Goal: Obtain resource: Obtain resource

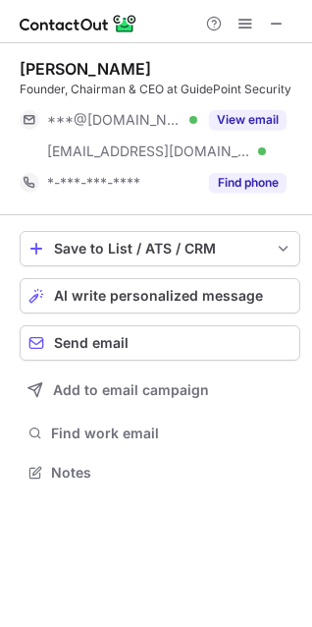
scroll to position [459, 312]
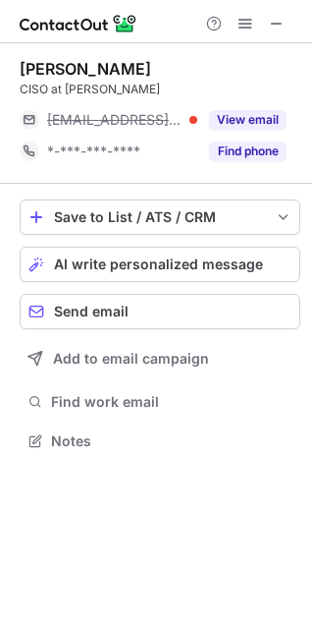
scroll to position [427, 312]
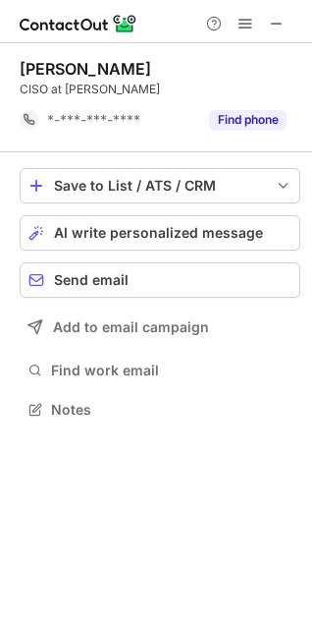
scroll to position [396, 312]
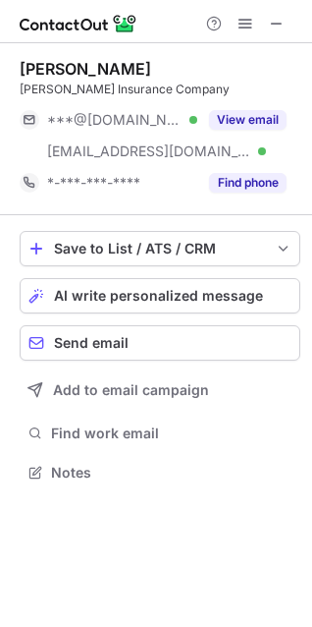
scroll to position [459, 312]
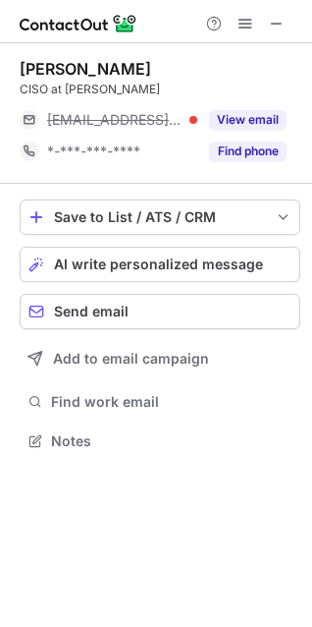
scroll to position [427, 312]
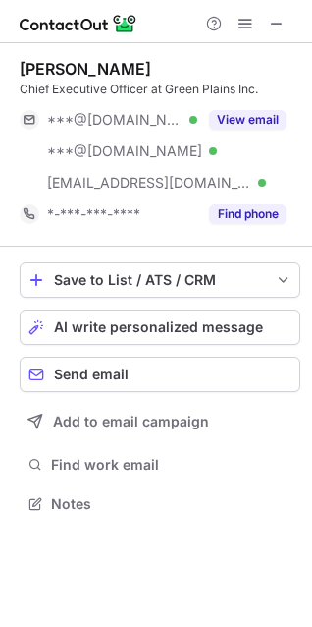
scroll to position [490, 312]
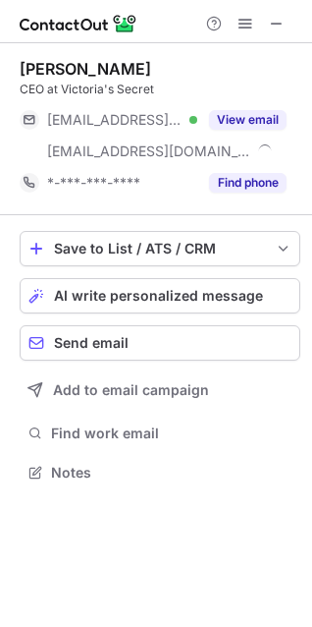
scroll to position [459, 312]
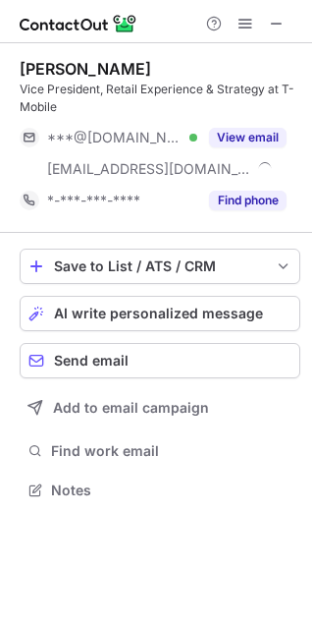
scroll to position [476, 312]
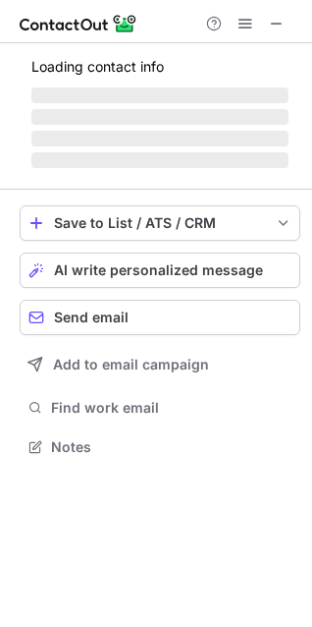
scroll to position [508, 312]
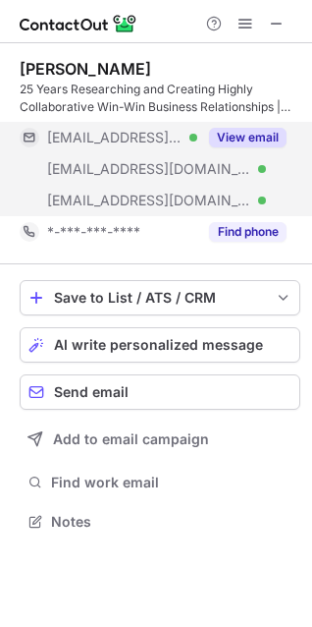
click at [242, 135] on button "View email" at bounding box center [248, 138] width 78 height 20
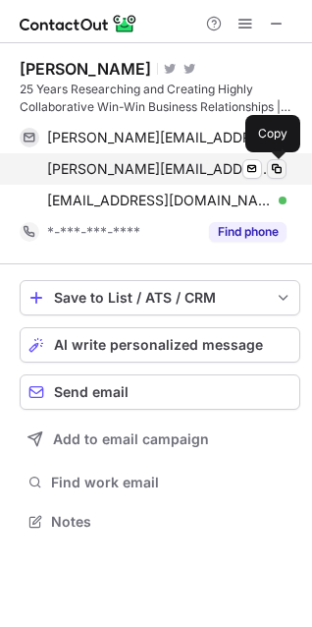
click at [274, 172] on span at bounding box center [277, 169] width 16 height 16
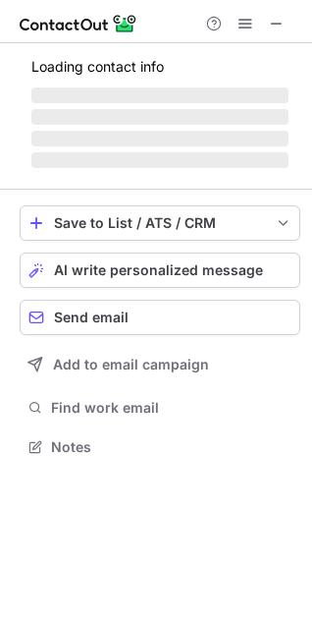
scroll to position [459, 312]
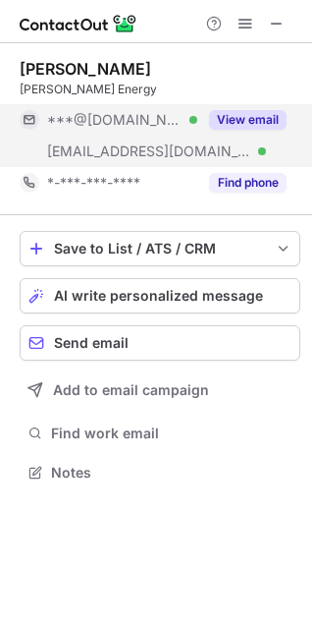
click at [246, 114] on button "View email" at bounding box center [248, 120] width 78 height 20
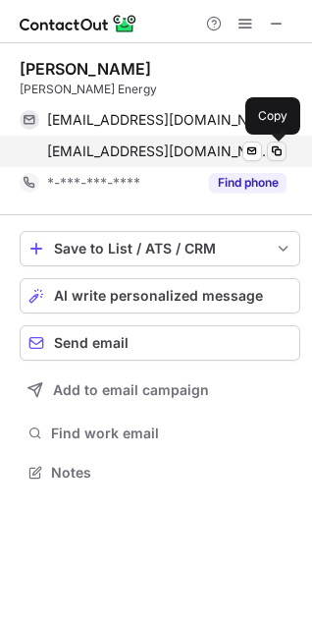
click at [278, 155] on span at bounding box center [277, 151] width 16 height 16
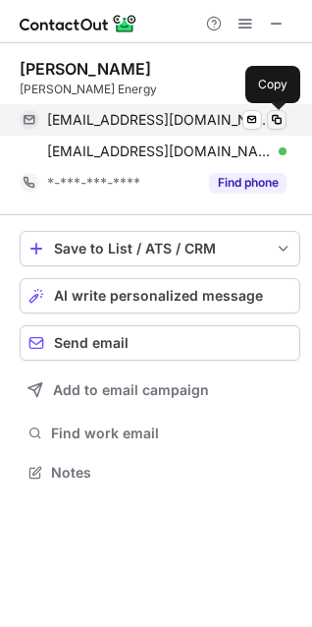
click at [274, 113] on span at bounding box center [277, 120] width 16 height 16
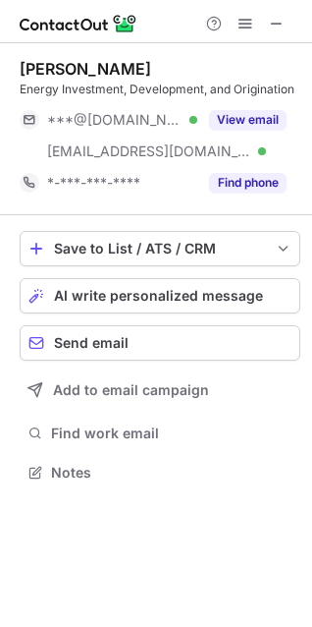
scroll to position [459, 312]
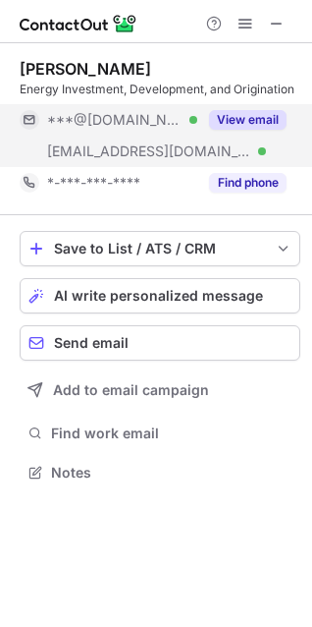
click at [276, 119] on button "View email" at bounding box center [248, 120] width 78 height 20
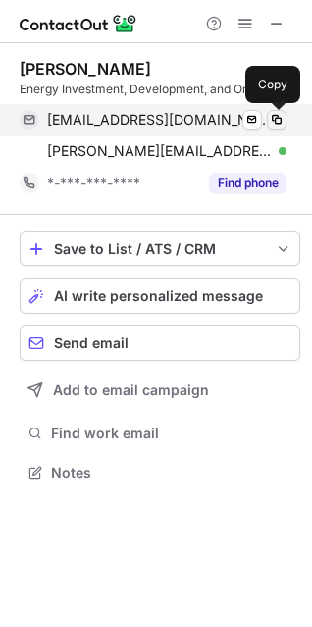
click at [271, 115] on span at bounding box center [277, 120] width 16 height 16
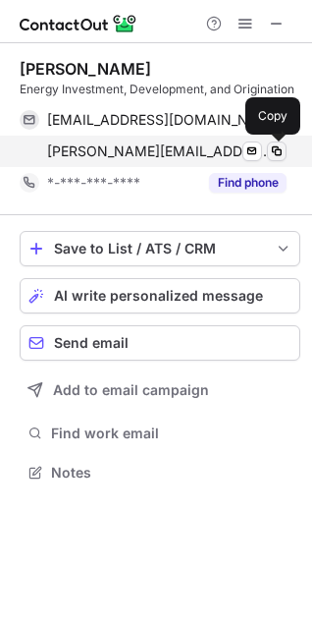
click at [276, 148] on span at bounding box center [277, 151] width 16 height 16
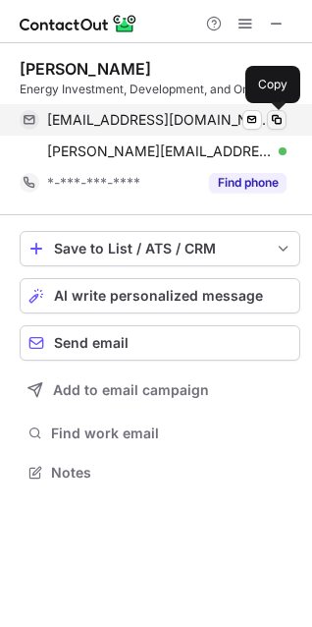
click at [276, 118] on span at bounding box center [277, 120] width 16 height 16
